Goal: Information Seeking & Learning: Learn about a topic

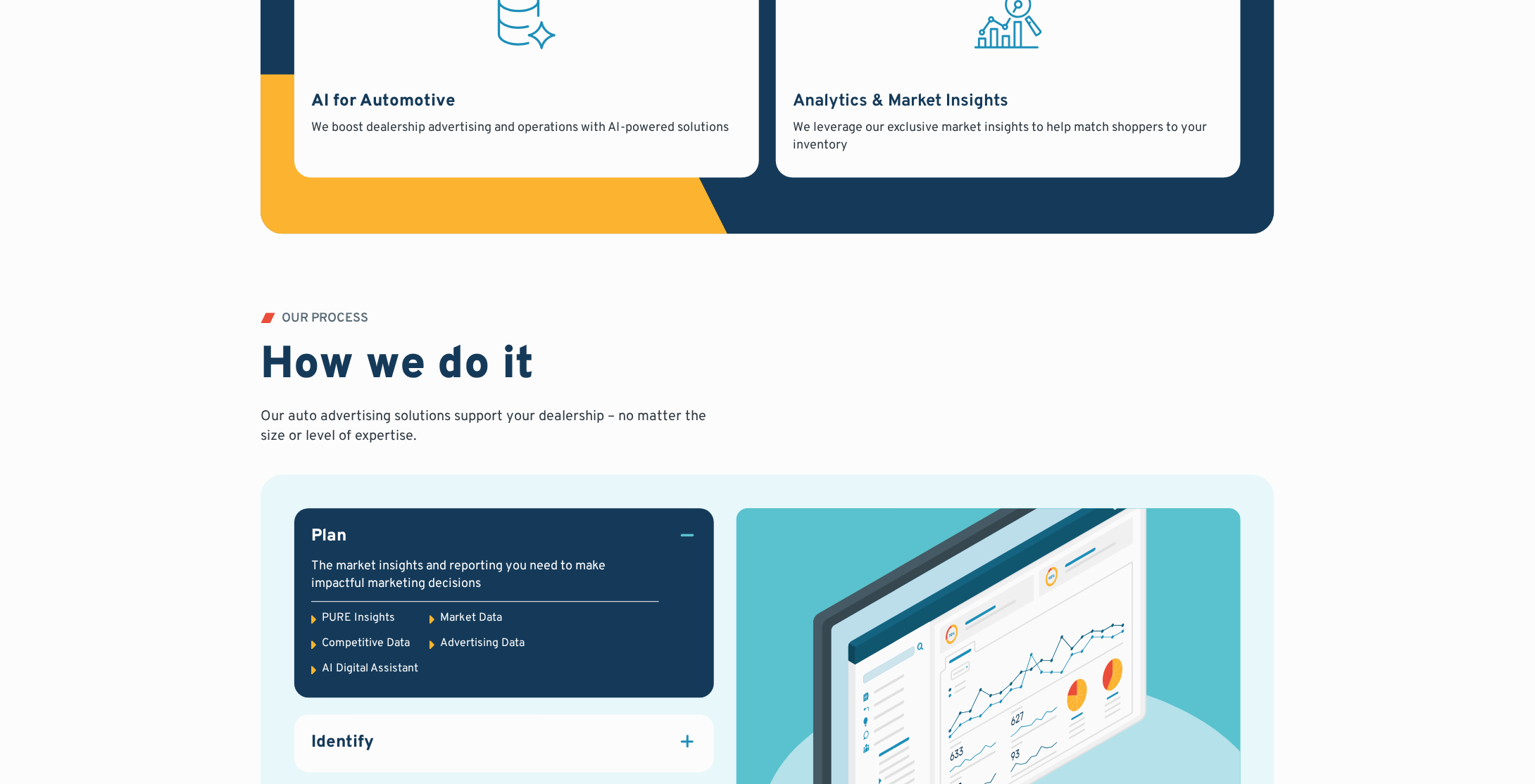
scroll to position [1549, 0]
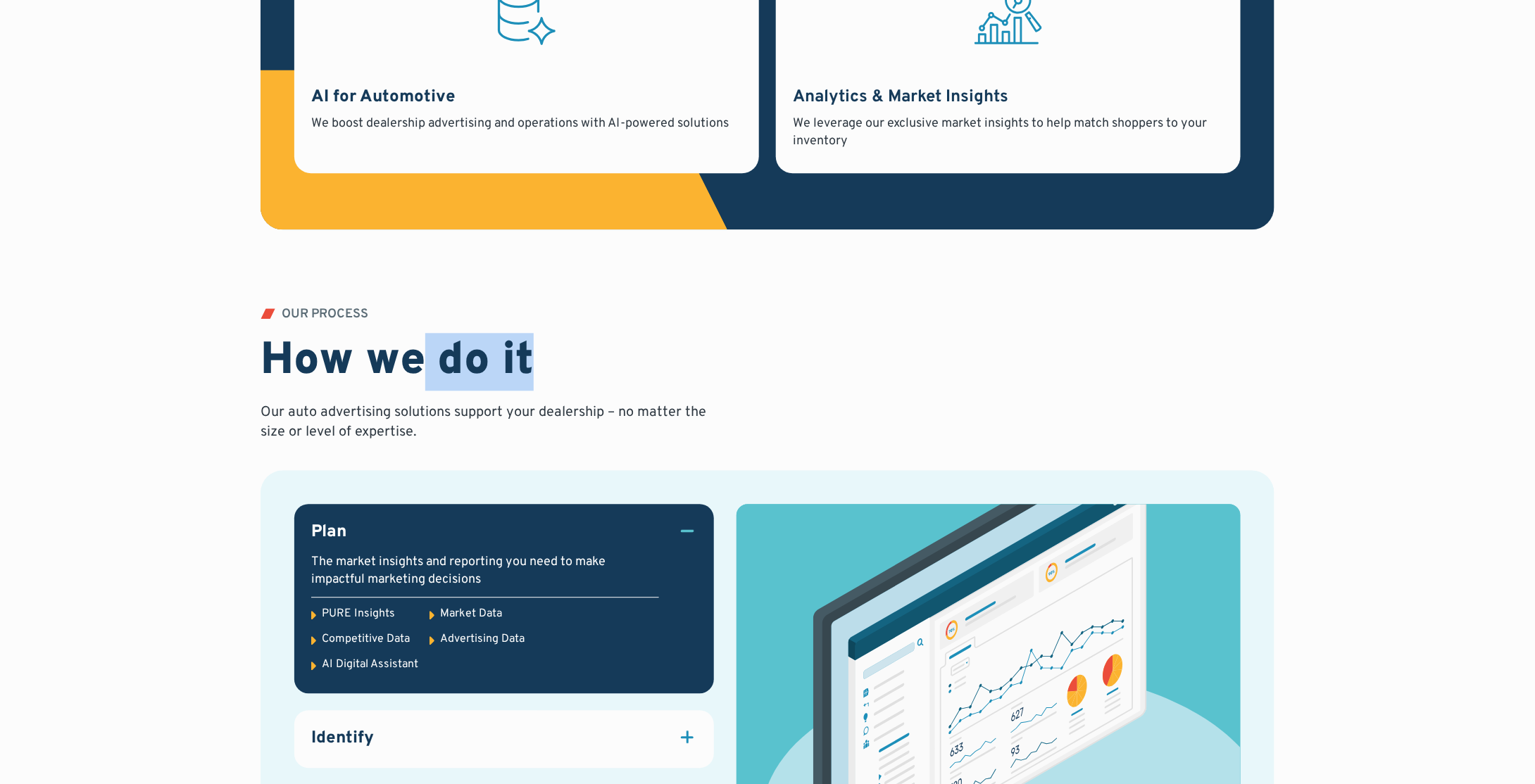
drag, startPoint x: 424, startPoint y: 369, endPoint x: 576, endPoint y: 357, distance: 152.5
click at [576, 357] on div "OUR PROCESS How we do it Our auto advertising solutions support your dealership…" at bounding box center [486, 375] width 450 height 135
click at [575, 357] on div "OUR PROCESS How we do it Our auto advertising solutions support your dealership…" at bounding box center [486, 375] width 450 height 135
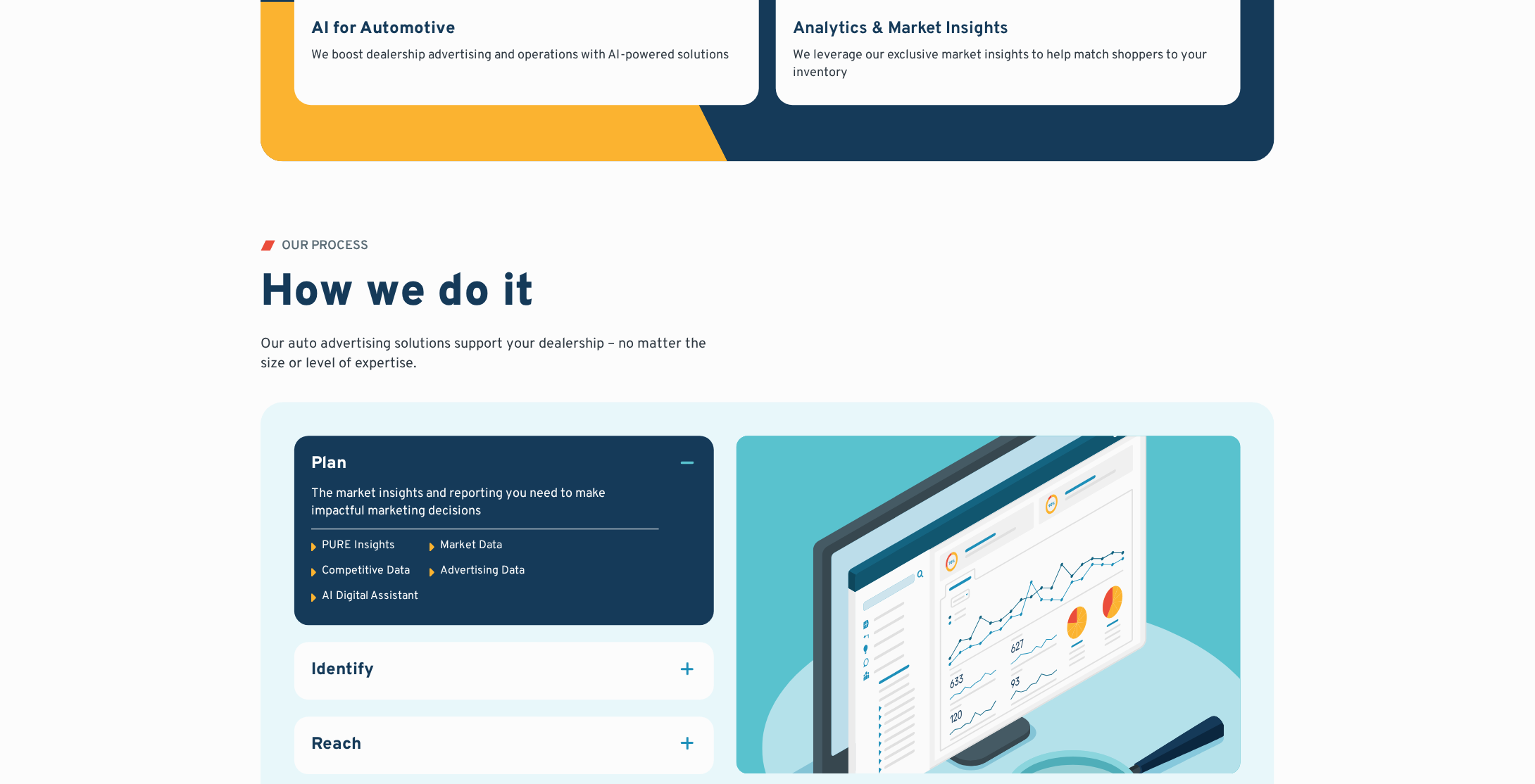
scroll to position [1760, 0]
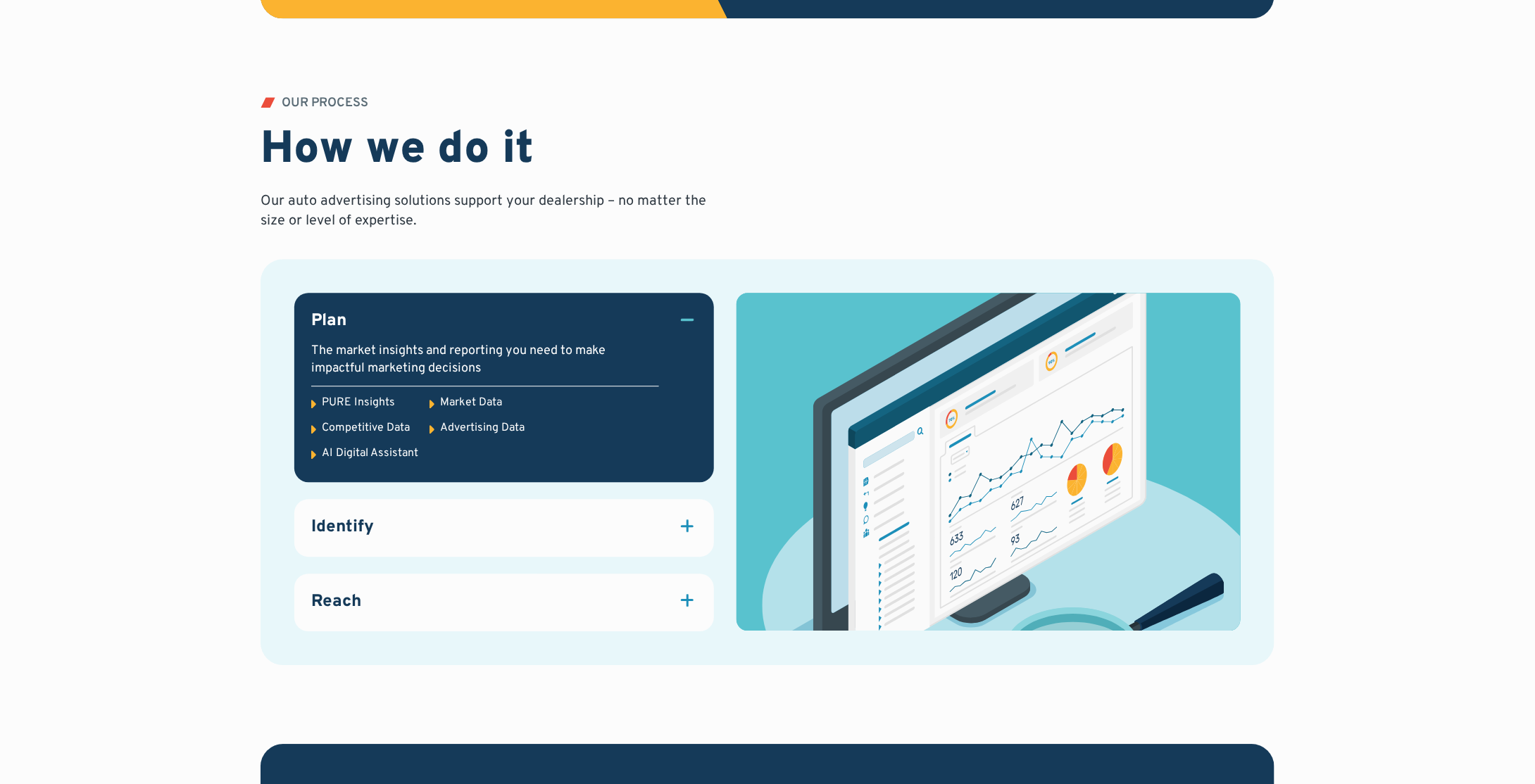
click at [442, 535] on div "Identify" at bounding box center [504, 528] width 386 height 24
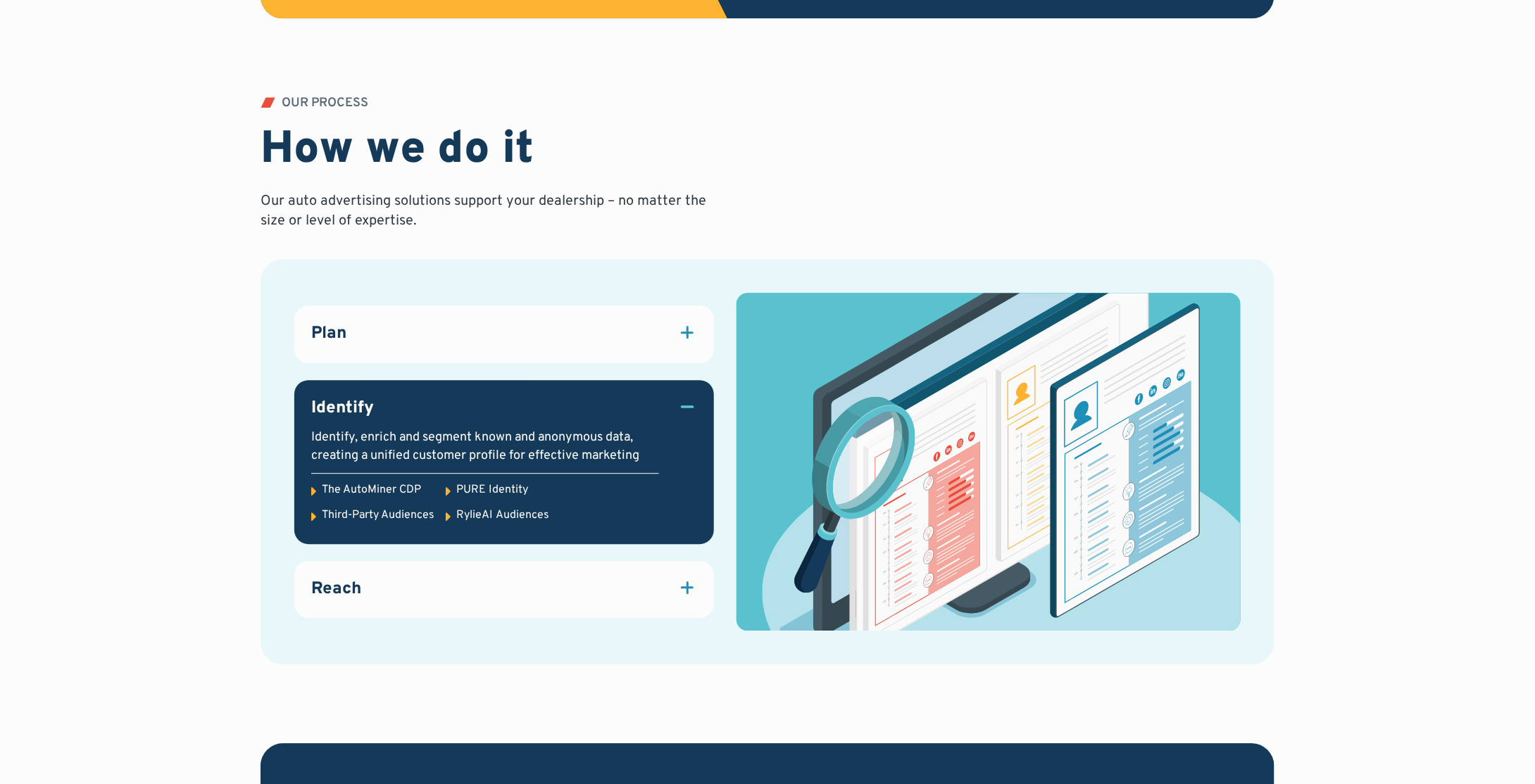
click at [420, 333] on div "Plan" at bounding box center [504, 335] width 386 height 24
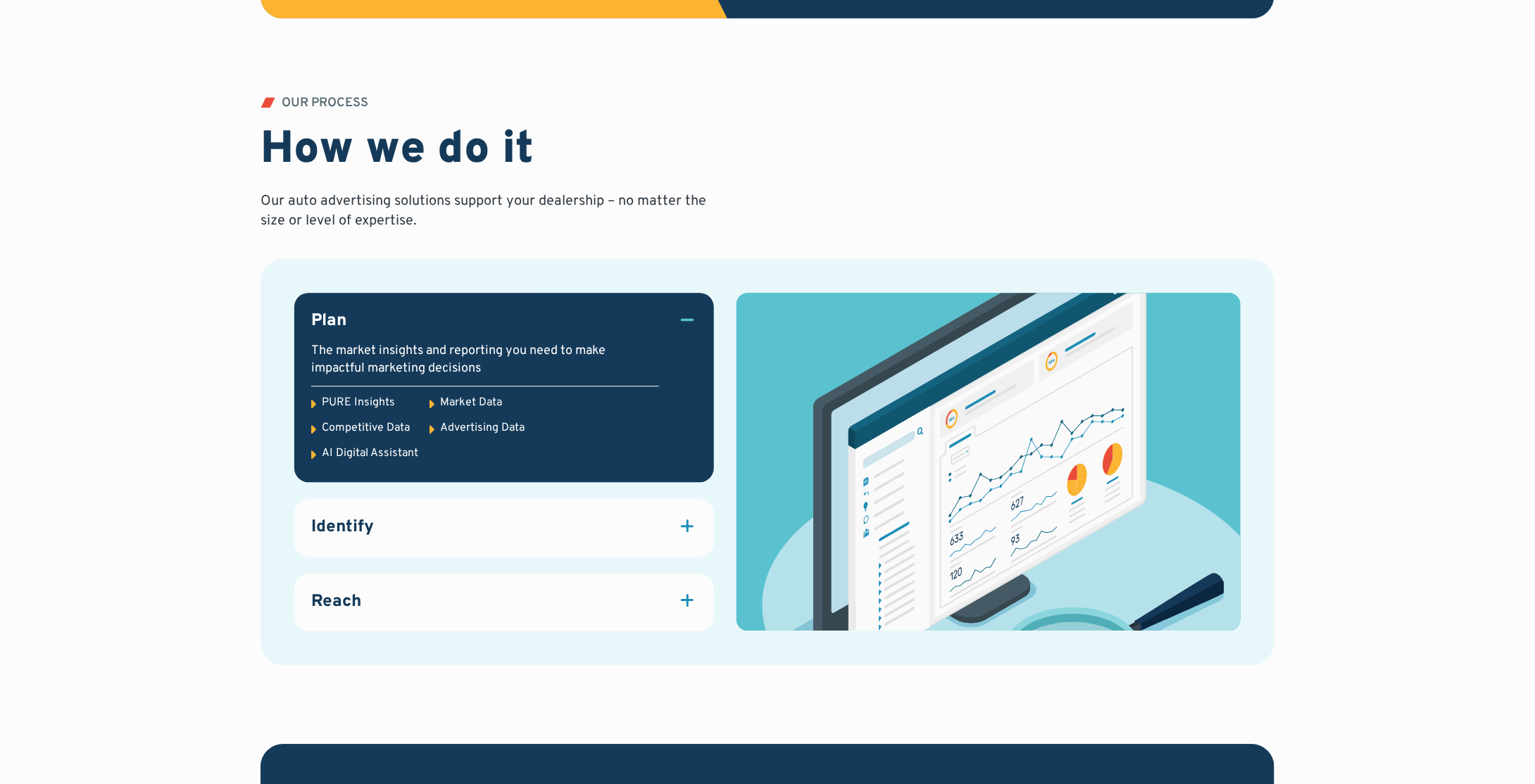
click at [381, 517] on div "Identify" at bounding box center [504, 528] width 386 height 24
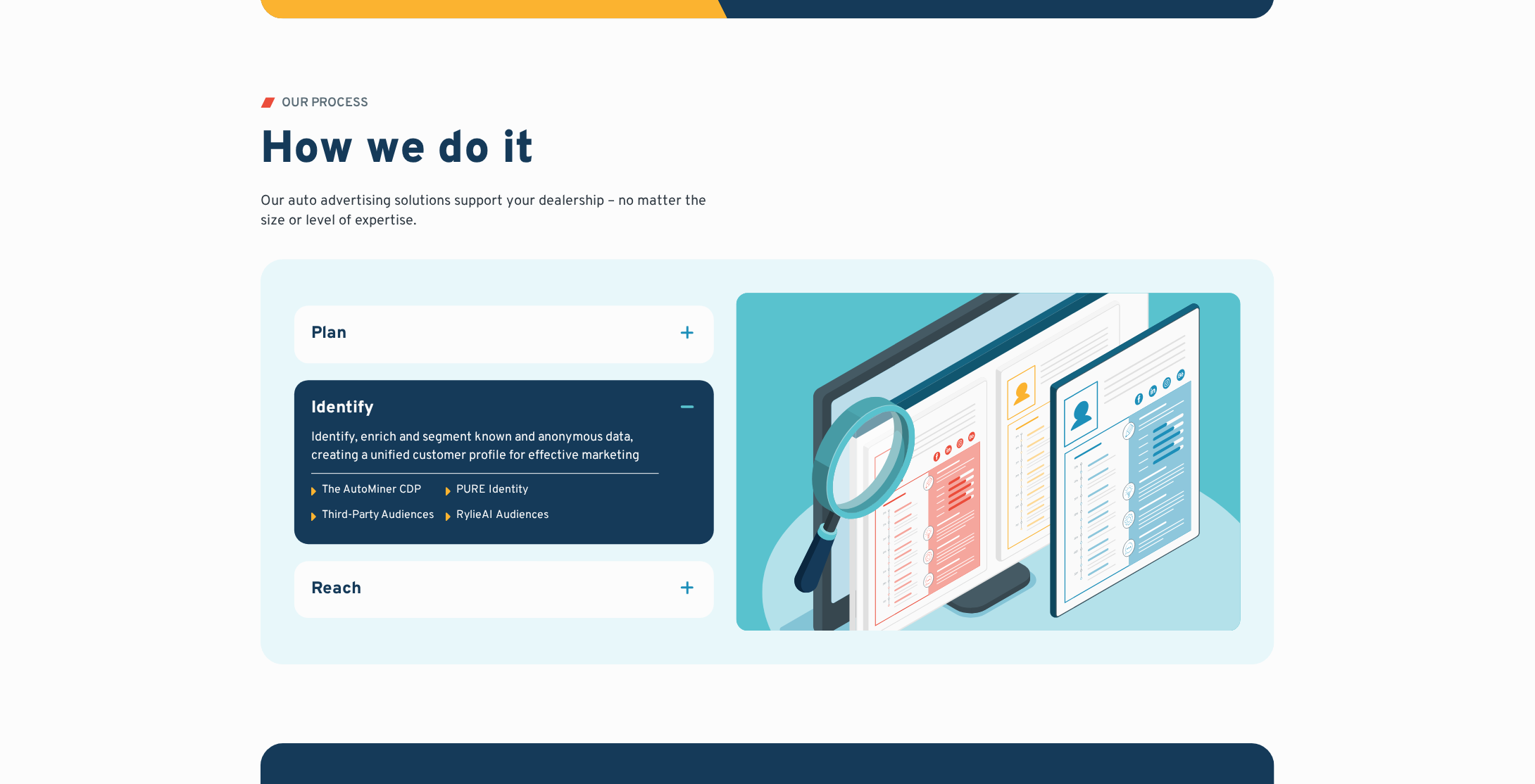
click at [402, 581] on div "Reach" at bounding box center [504, 590] width 386 height 24
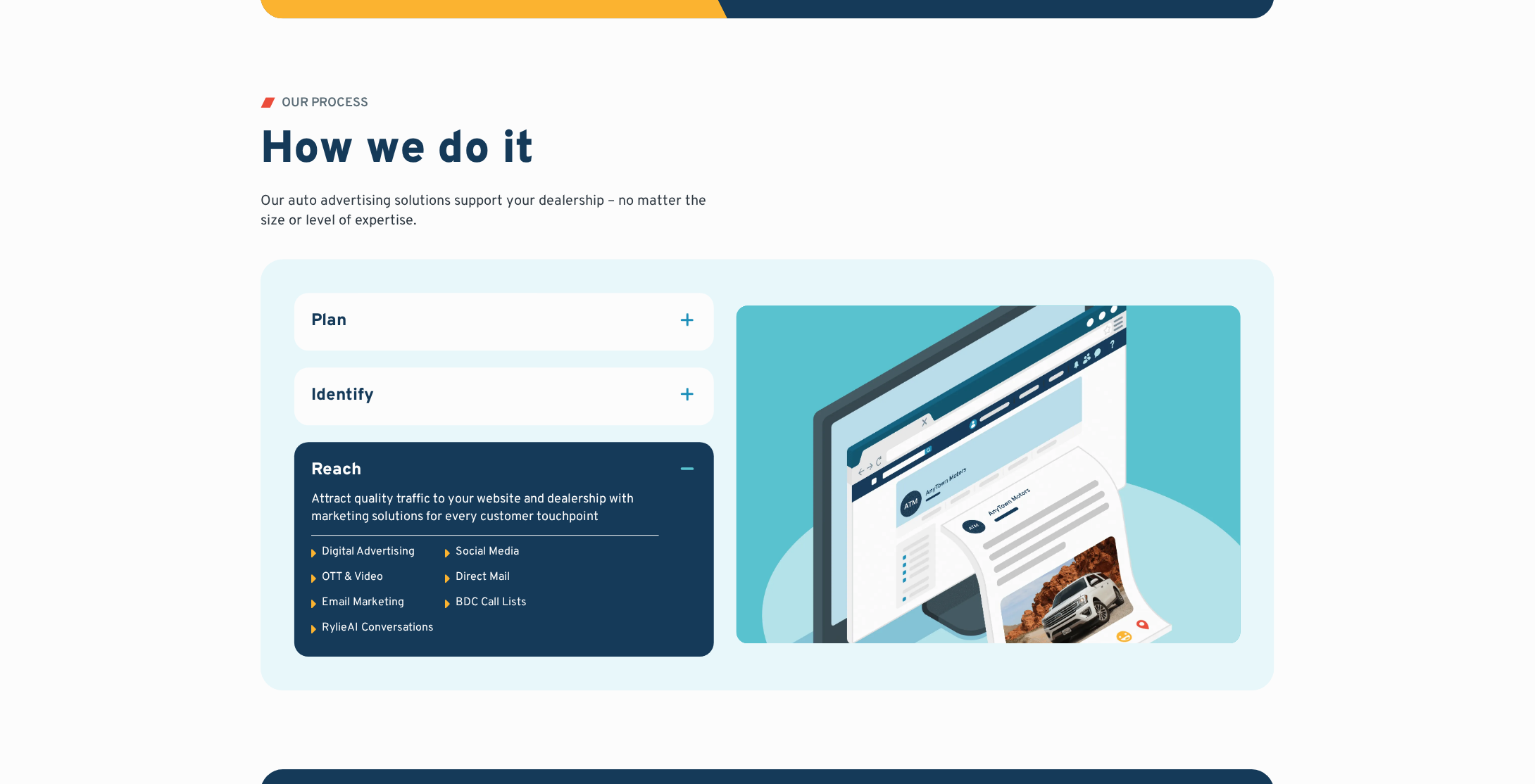
click at [316, 577] on icon at bounding box center [314, 579] width 5 height 9
click at [332, 575] on div "OTT & Video" at bounding box center [352, 577] width 61 height 16
click at [335, 575] on div "OTT & Video" at bounding box center [352, 577] width 61 height 16
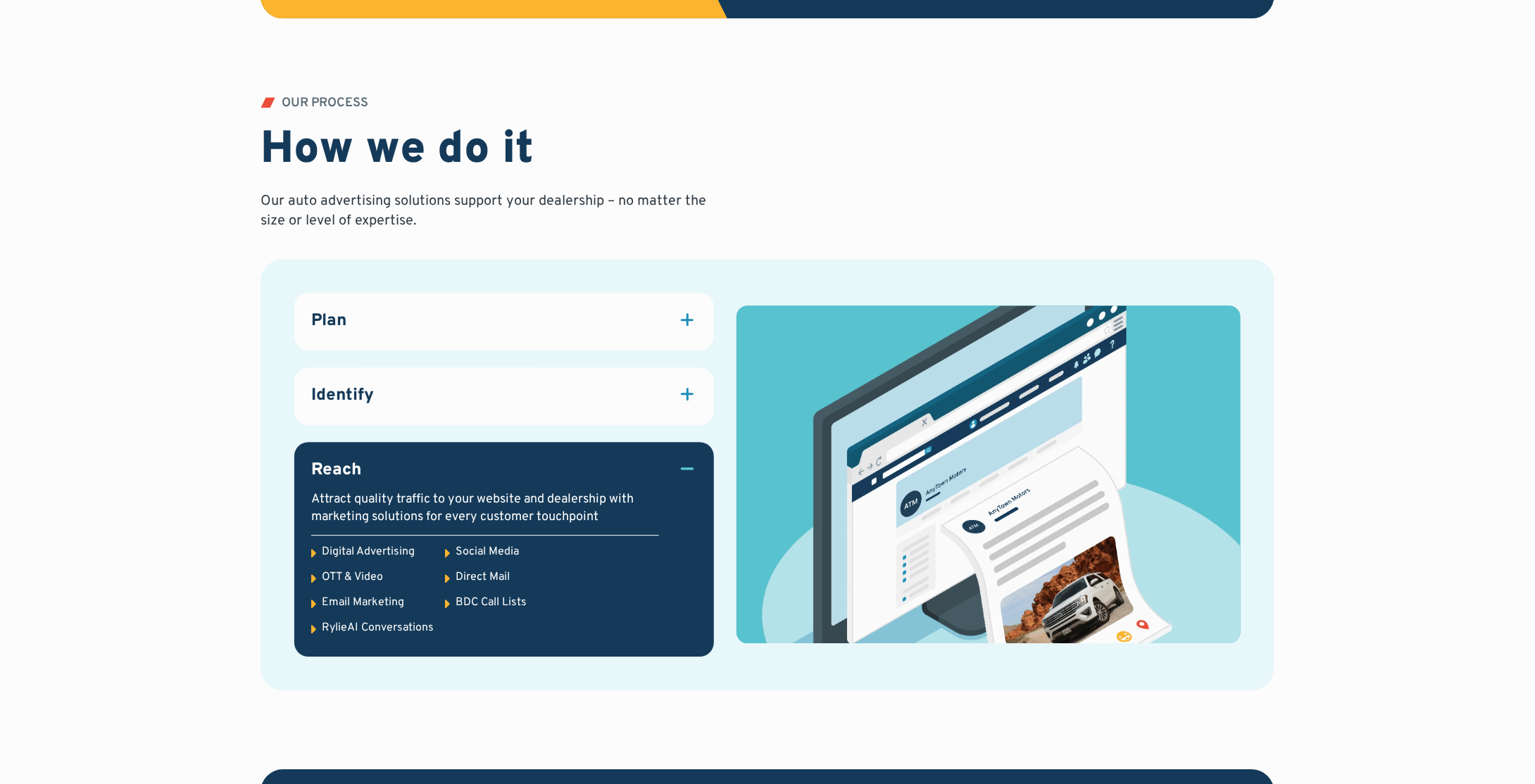
click at [352, 552] on div "Digital Advertising" at bounding box center [368, 552] width 93 height 16
click at [660, 469] on div "Reach" at bounding box center [504, 471] width 386 height 24
click at [631, 406] on div "Identify" at bounding box center [504, 396] width 386 height 24
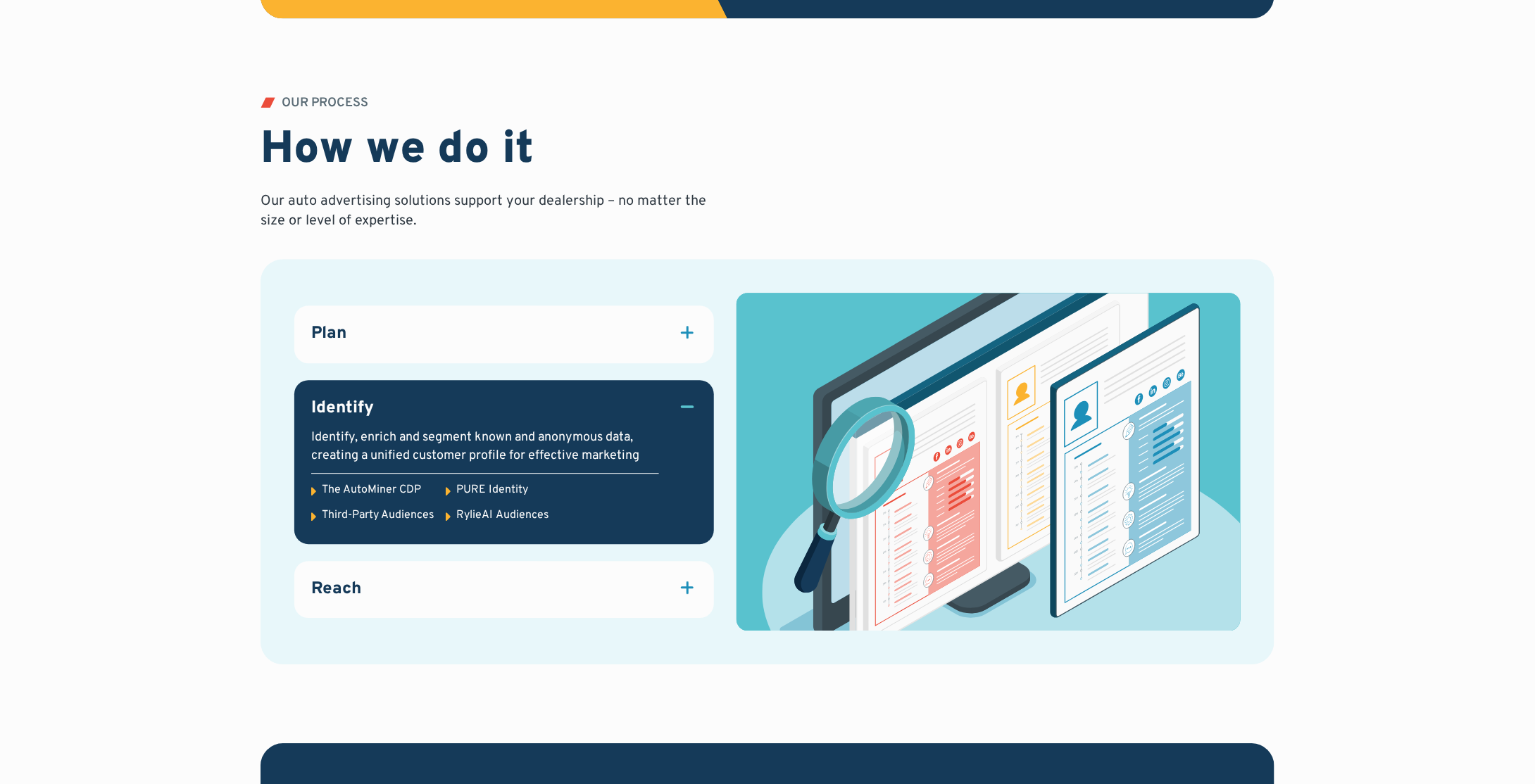
click at [584, 583] on div "Reach" at bounding box center [504, 590] width 386 height 24
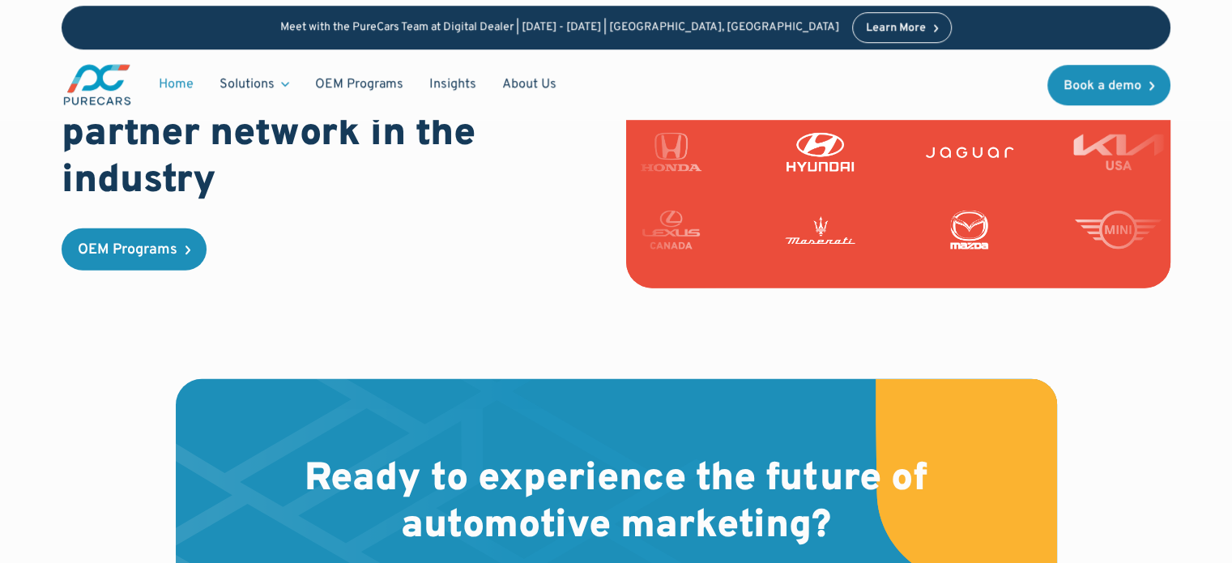
scroll to position [4324, 0]
